Goal: Transaction & Acquisition: Purchase product/service

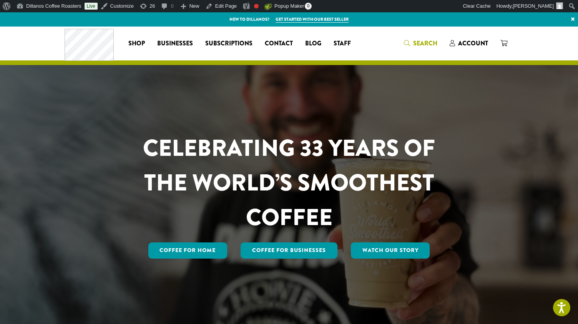
click at [434, 43] on span "Search" at bounding box center [425, 43] width 24 height 9
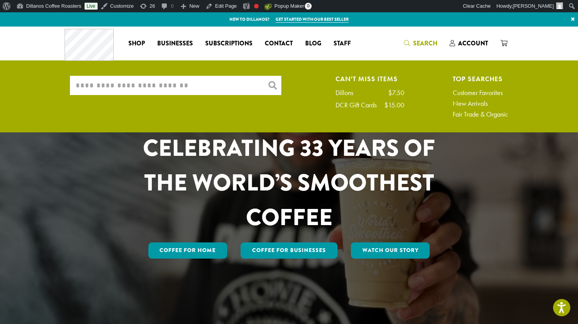
click at [344, 58] on div "Coffee All Coffees Best Sellers Blends Single Origins Dillanos Limited Organic …" at bounding box center [211, 43] width 292 height 32
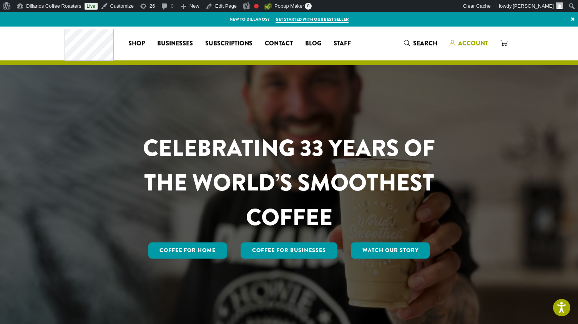
click at [460, 43] on span "Account" at bounding box center [473, 43] width 30 height 9
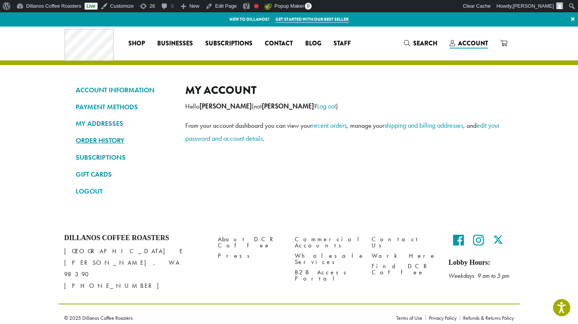
click at [102, 140] on link "ORDER HISTORY" at bounding box center [125, 140] width 98 height 13
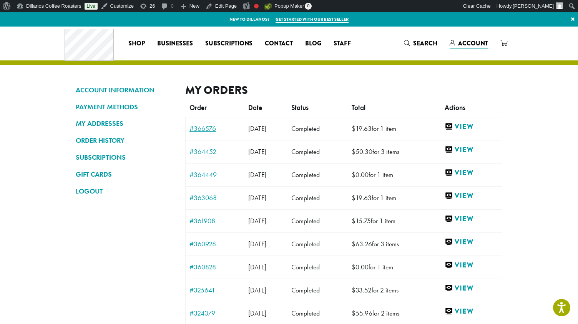
click at [207, 129] on link "#366576" at bounding box center [214, 128] width 51 height 7
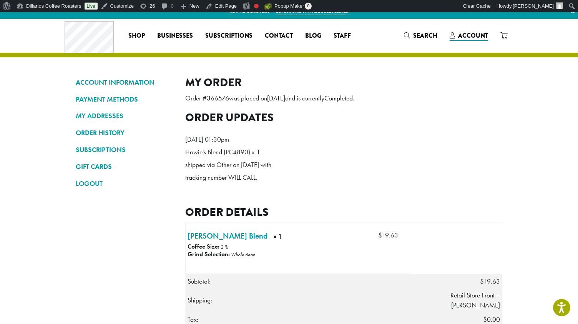
scroll to position [7, 0]
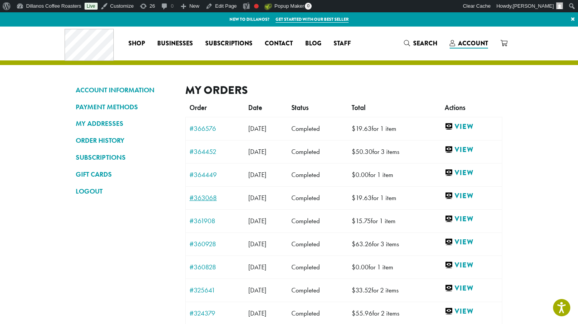
click at [202, 198] on link "#363068" at bounding box center [214, 197] width 51 height 7
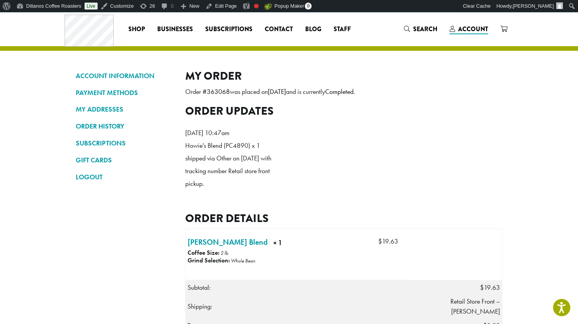
scroll to position [1, 0]
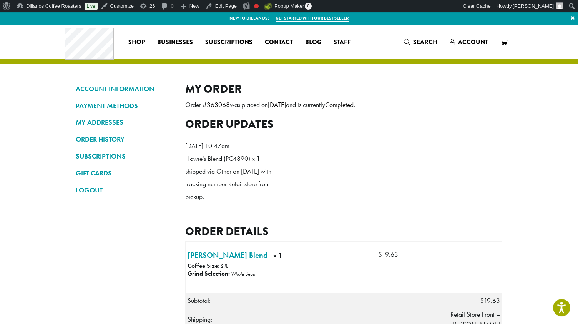
click at [105, 139] on link "ORDER HISTORY" at bounding box center [125, 139] width 98 height 13
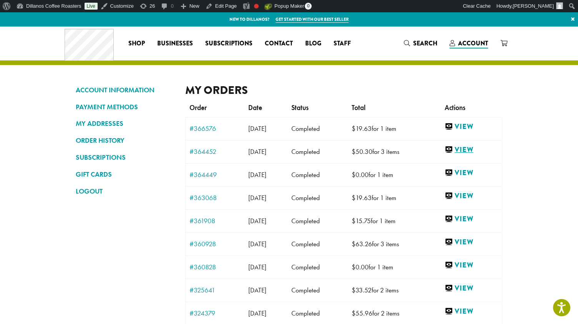
click at [475, 149] on link "View" at bounding box center [471, 150] width 53 height 10
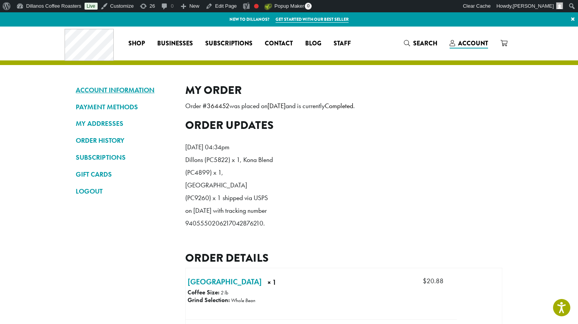
click at [112, 88] on link "ACCOUNT INFORMATION" at bounding box center [125, 89] width 98 height 13
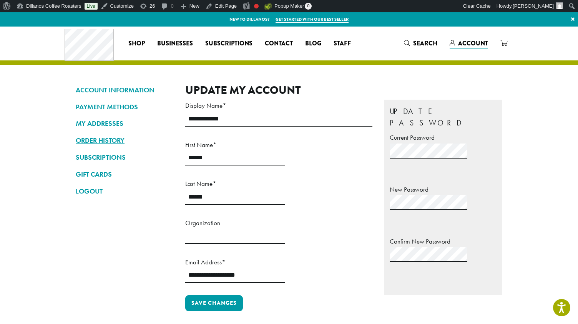
click at [104, 143] on link "ORDER HISTORY" at bounding box center [125, 140] width 98 height 13
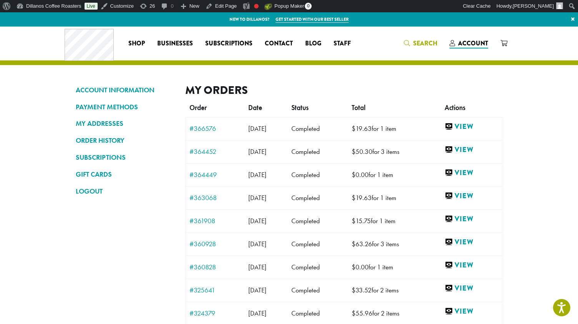
click at [428, 46] on span "Search" at bounding box center [425, 43] width 24 height 9
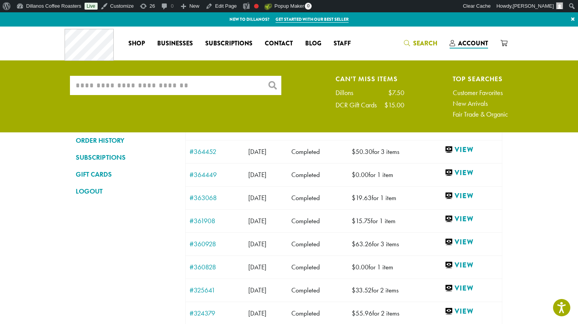
click at [213, 88] on input "What are you searching for?" at bounding box center [175, 85] width 211 height 19
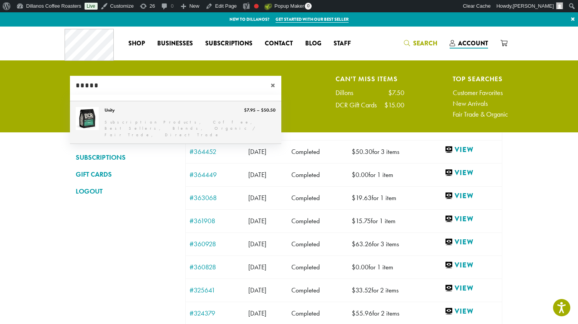
type input "*****"
click at [155, 115] on link "Unity" at bounding box center [175, 122] width 211 height 43
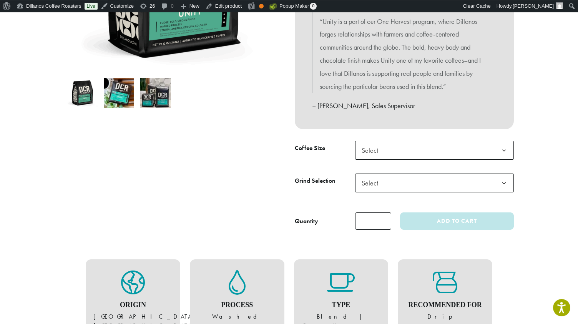
scroll to position [217, 0]
click at [406, 150] on span "Select" at bounding box center [434, 149] width 159 height 19
click at [431, 184] on span "Select" at bounding box center [434, 182] width 159 height 19
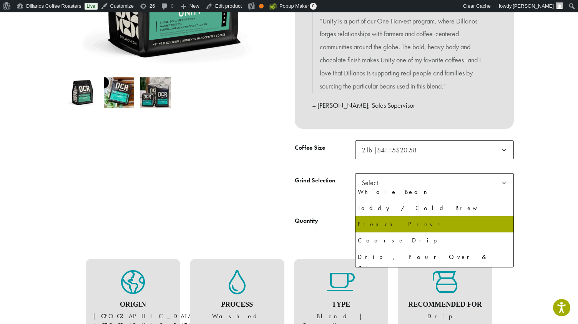
scroll to position [23, 0]
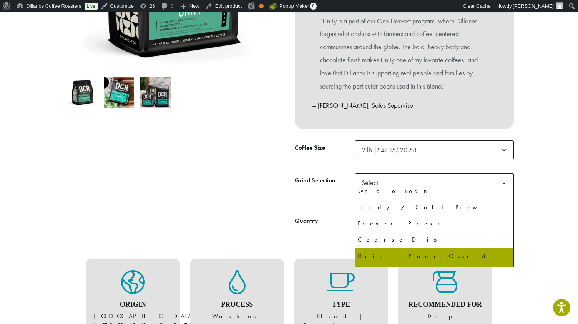
select select "**********"
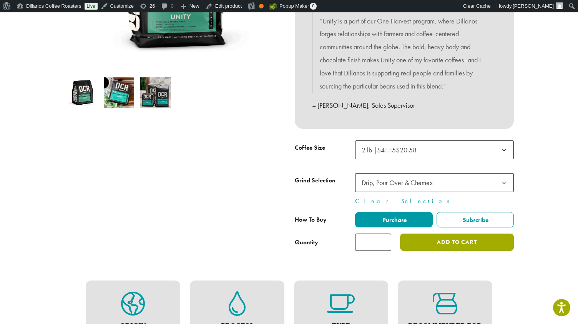
click at [478, 243] on button "Add to cart" at bounding box center [457, 241] width 114 height 17
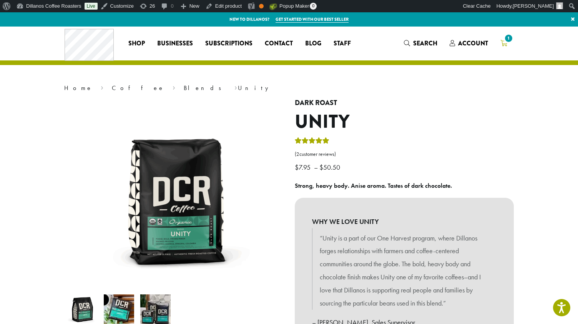
click at [502, 44] on icon "1" at bounding box center [503, 43] width 7 height 6
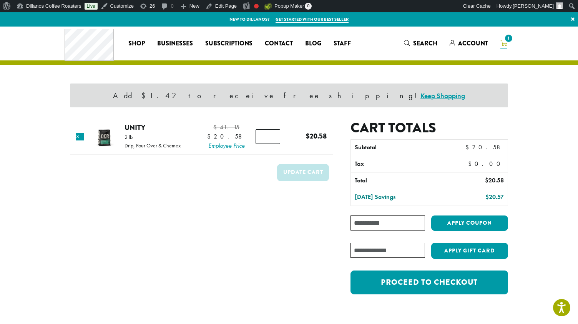
click at [531, 229] on section "Add $1.42 to receive free shipping! Keep Shopping Product Price Quantity Subtot…" at bounding box center [289, 174] width 578 height 294
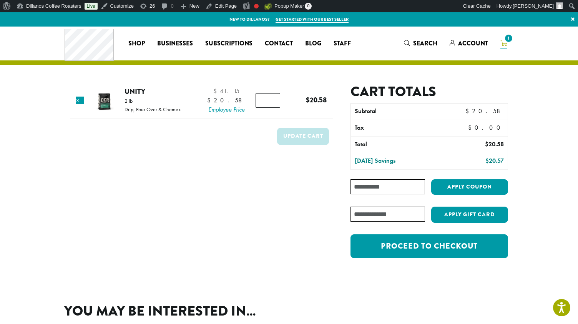
click at [531, 229] on section "Add $1.42 to receive free shipping! Keep Shopping Product Price Quantity Subtot…" at bounding box center [289, 156] width 578 height 258
click at [386, 185] on input "Coupon:" at bounding box center [387, 186] width 75 height 15
type input "**********"
click at [483, 186] on button "Apply coupon" at bounding box center [469, 187] width 77 height 16
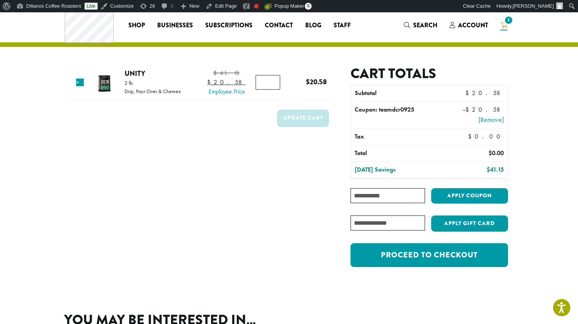
scroll to position [16, 0]
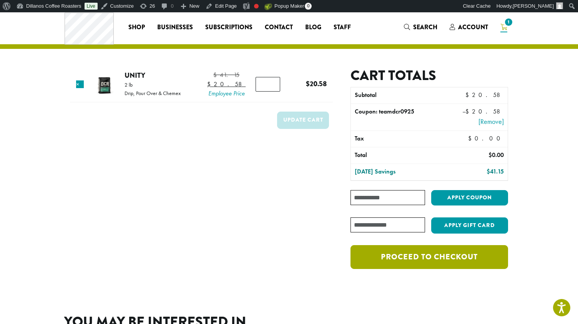
click at [433, 253] on link "Proceed to checkout" at bounding box center [429, 257] width 158 height 24
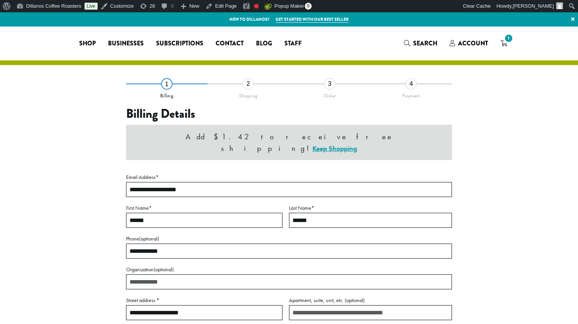
select select "**"
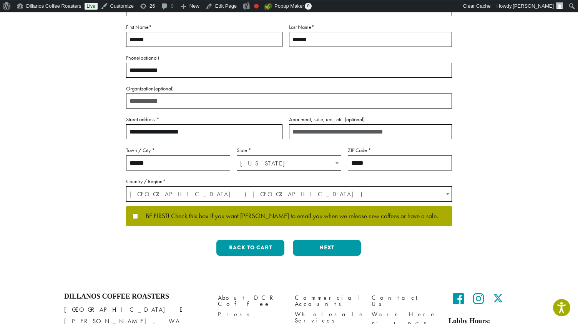
scroll to position [133, 0]
click at [327, 246] on button "Next" at bounding box center [327, 247] width 68 height 16
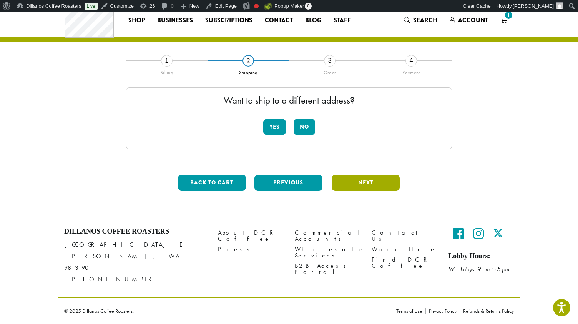
scroll to position [12, 0]
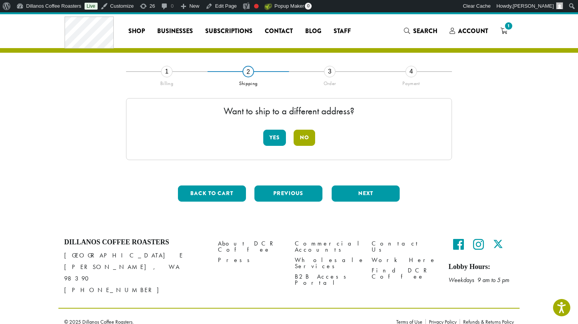
click at [304, 134] on button "No" at bounding box center [305, 137] width 22 height 16
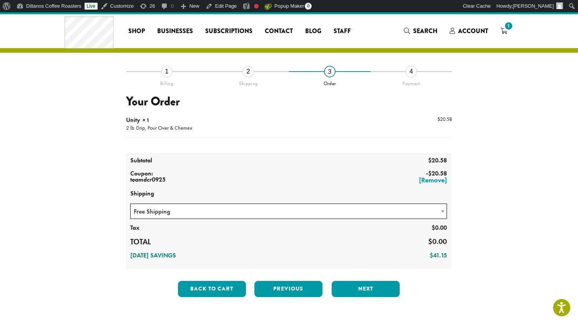
click at [285, 206] on span "Free Shipping" at bounding box center [289, 211] width 316 height 15
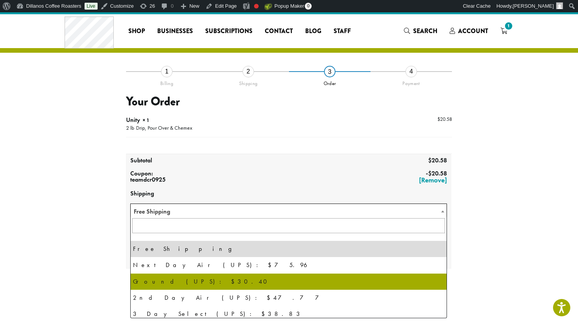
scroll to position [52, 0]
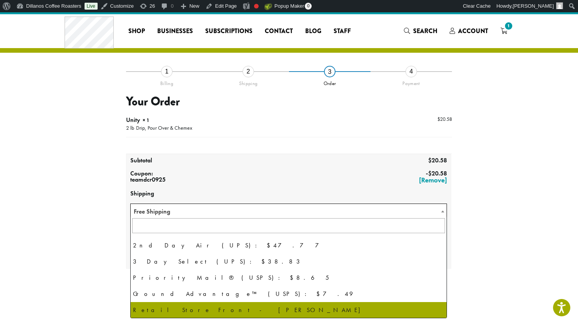
select select "**********"
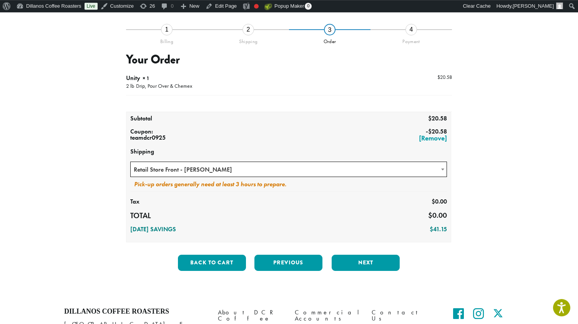
scroll to position [58, 0]
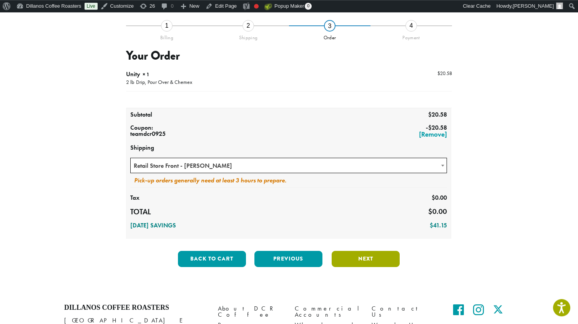
click at [358, 257] on button "Next" at bounding box center [366, 259] width 68 height 16
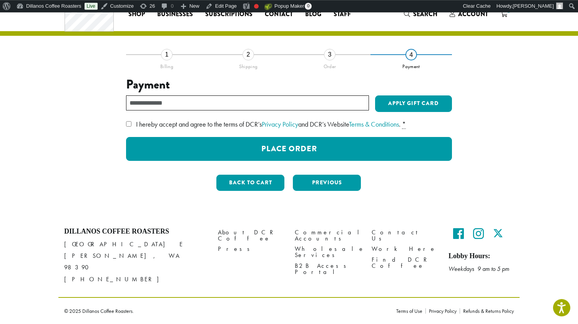
scroll to position [18, 0]
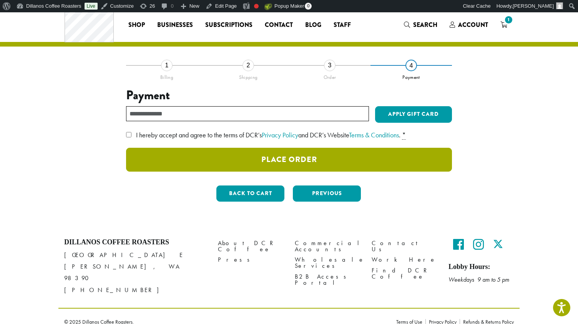
click at [286, 159] on button "Place Order" at bounding box center [289, 160] width 326 height 24
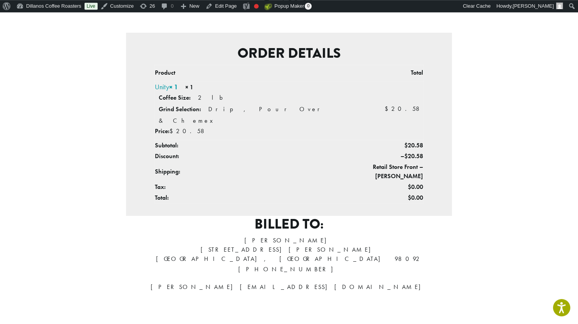
scroll to position [164, 0]
